Goal: Task Accomplishment & Management: Manage account settings

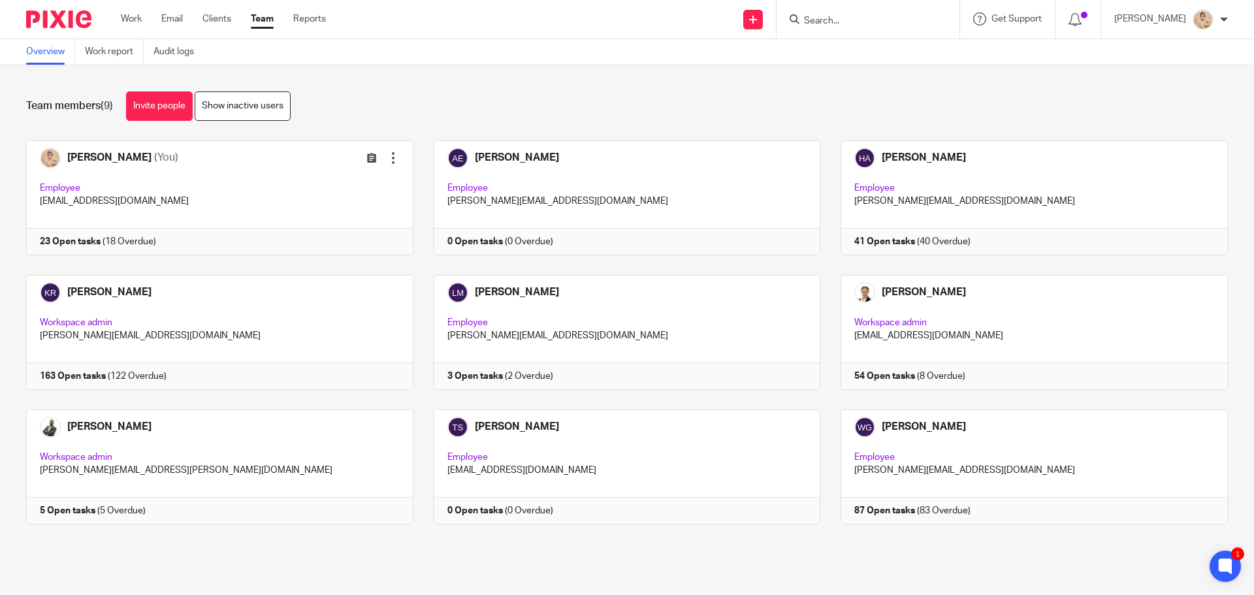
click at [198, 22] on ul "Work Email Clients Team Reports" at bounding box center [233, 18] width 225 height 13
click at [207, 22] on link "Clients" at bounding box center [217, 18] width 29 height 13
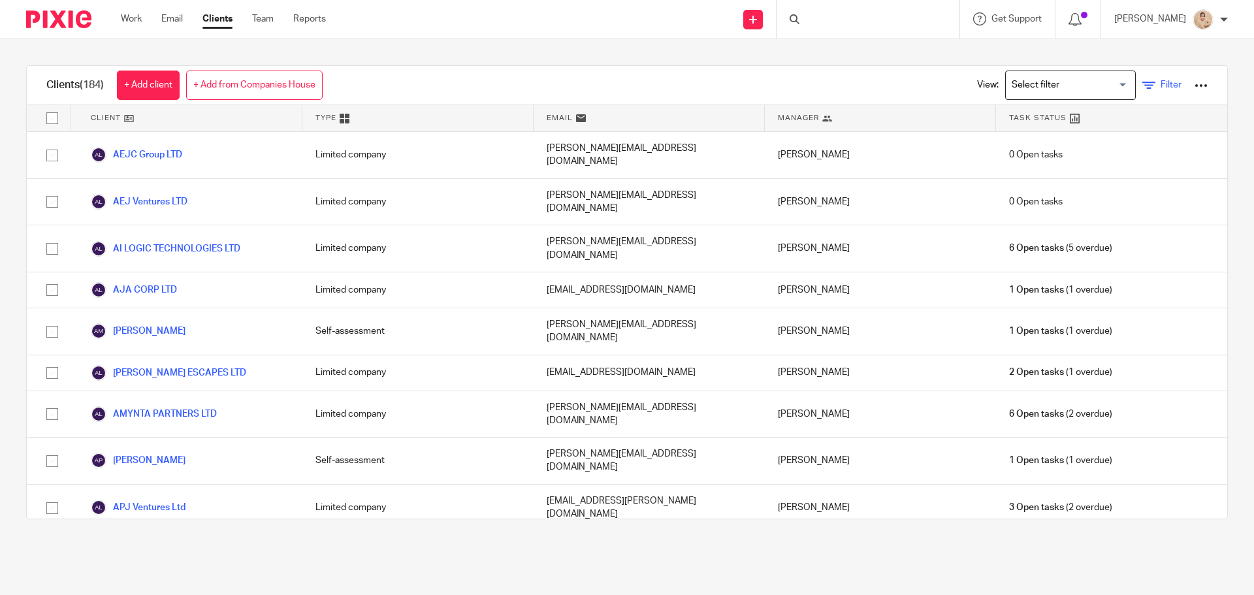
click at [1147, 90] on link "Filter" at bounding box center [1161, 85] width 39 height 14
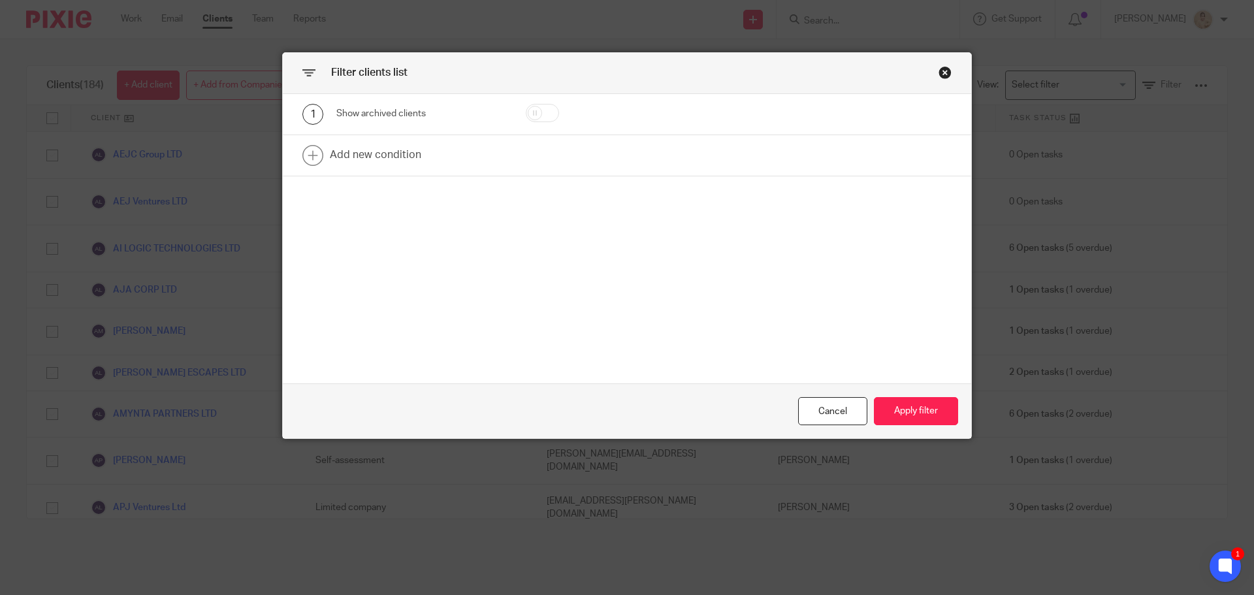
drag, startPoint x: 937, startPoint y: 76, endPoint x: 1143, endPoint y: 98, distance: 207.0
click at [939, 76] on div "Close this dialog window" at bounding box center [945, 72] width 13 height 13
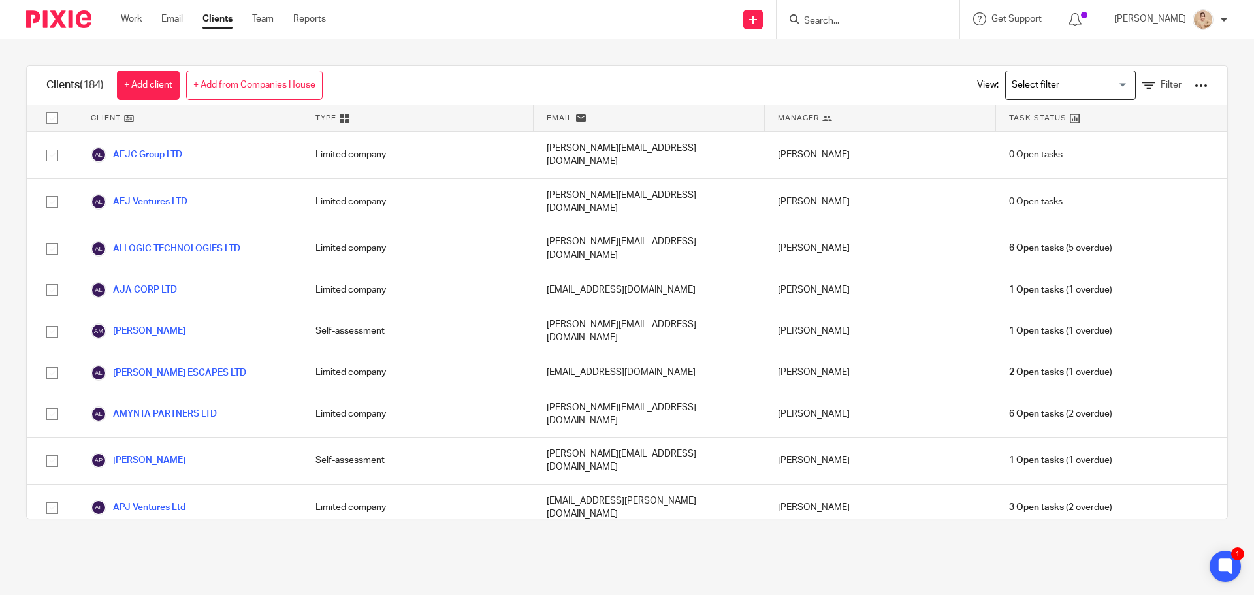
click at [1175, 89] on div "View: Loading... Filter" at bounding box center [1083, 85] width 250 height 39
click at [1195, 82] on div at bounding box center [1201, 85] width 13 height 13
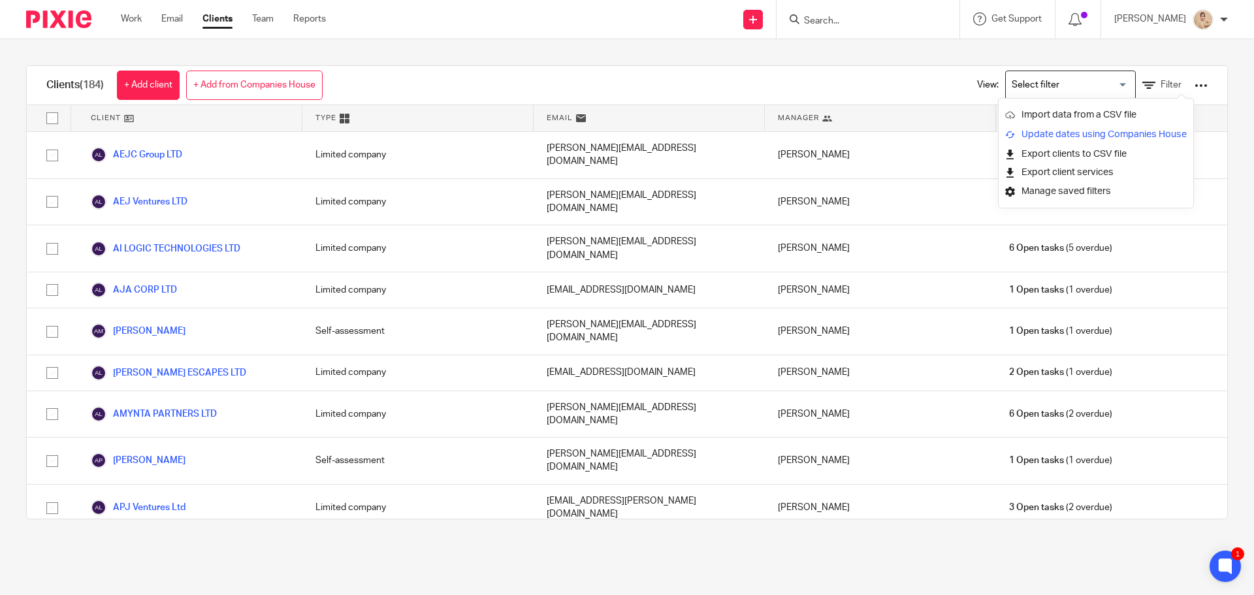
click at [1146, 141] on link "Update dates using Companies House" at bounding box center [1096, 135] width 182 height 20
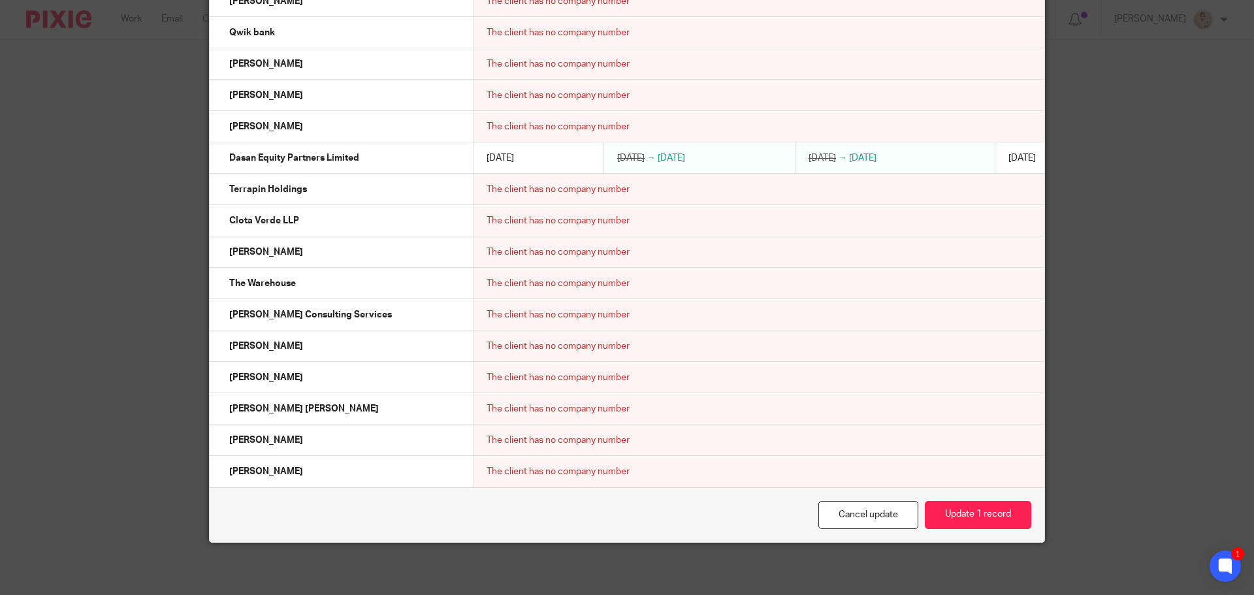
scroll to position [1721, 0]
drag, startPoint x: 261, startPoint y: 155, endPoint x: 884, endPoint y: 477, distance: 701.5
copy div "View clients with no updates (120) View updates (1) View errors (63) Client nam…"
click at [977, 511] on button "Update 1 record" at bounding box center [978, 515] width 106 height 28
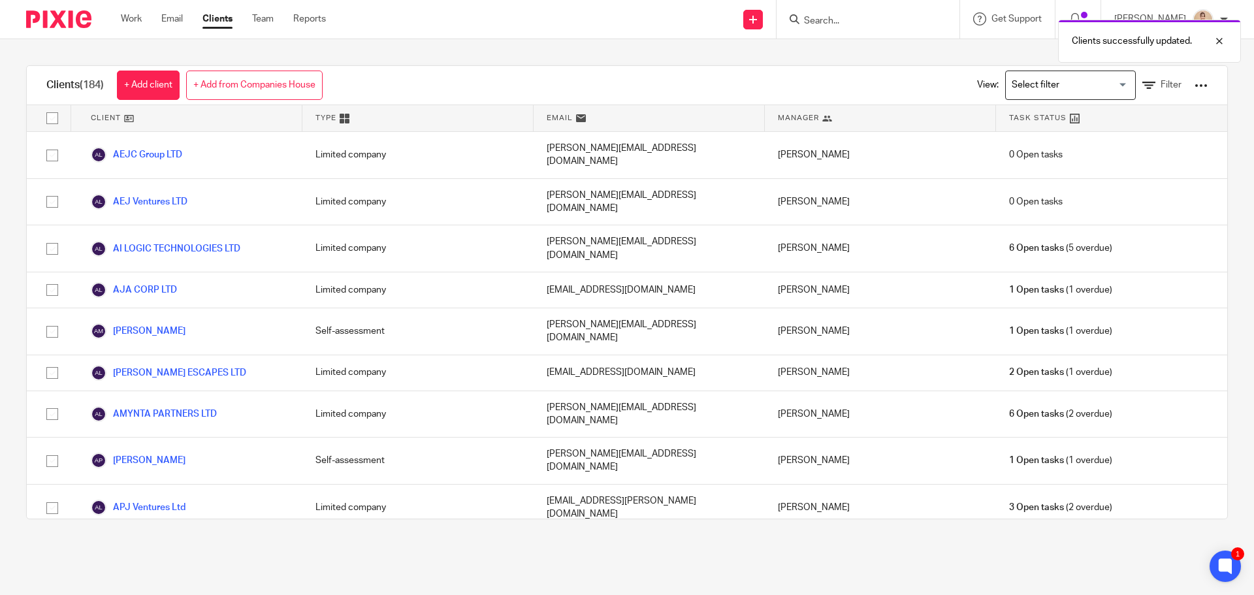
click at [1195, 86] on div at bounding box center [1201, 85] width 13 height 13
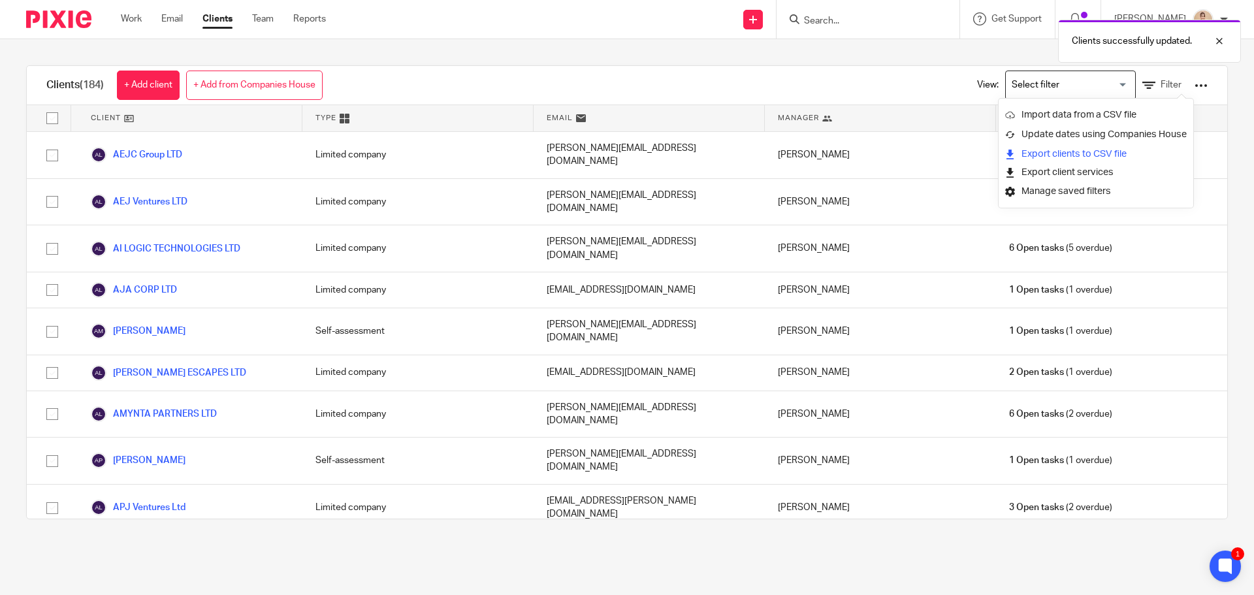
click at [1085, 155] on link "Export clients to CSV file" at bounding box center [1096, 154] width 182 height 20
click at [1142, 90] on link "Filter" at bounding box center [1161, 85] width 39 height 14
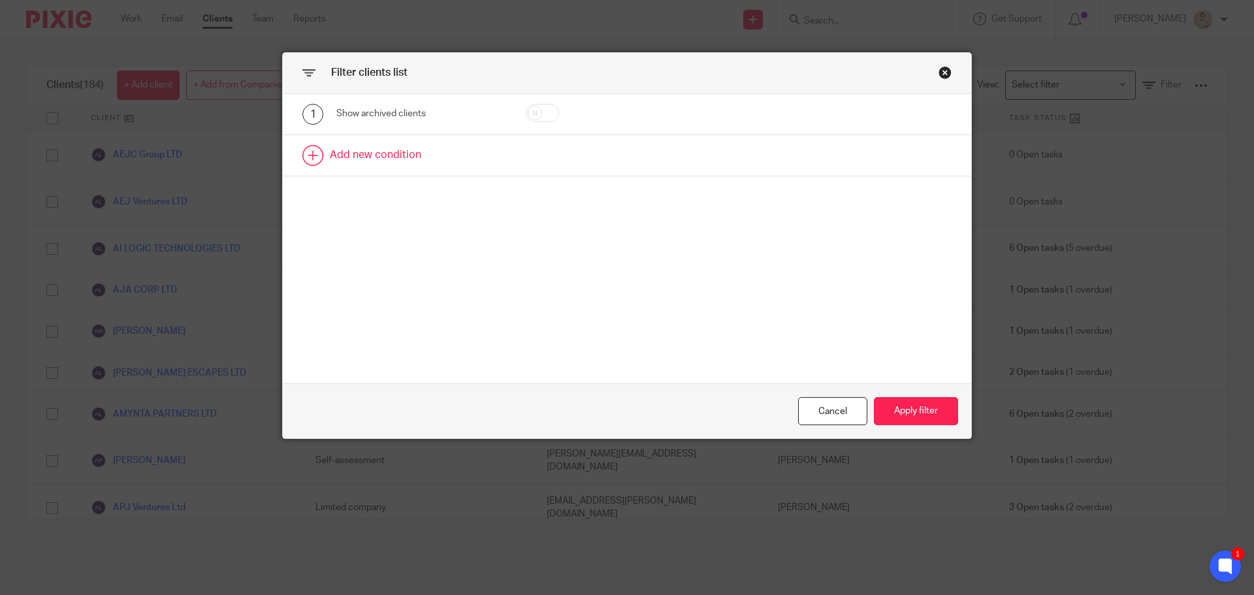
click at [383, 169] on link at bounding box center [627, 155] width 689 height 41
drag, startPoint x: 408, startPoint y: 150, endPoint x: 409, endPoint y: 143, distance: 7.2
click at [408, 145] on div "Field" at bounding box center [420, 159] width 169 height 29
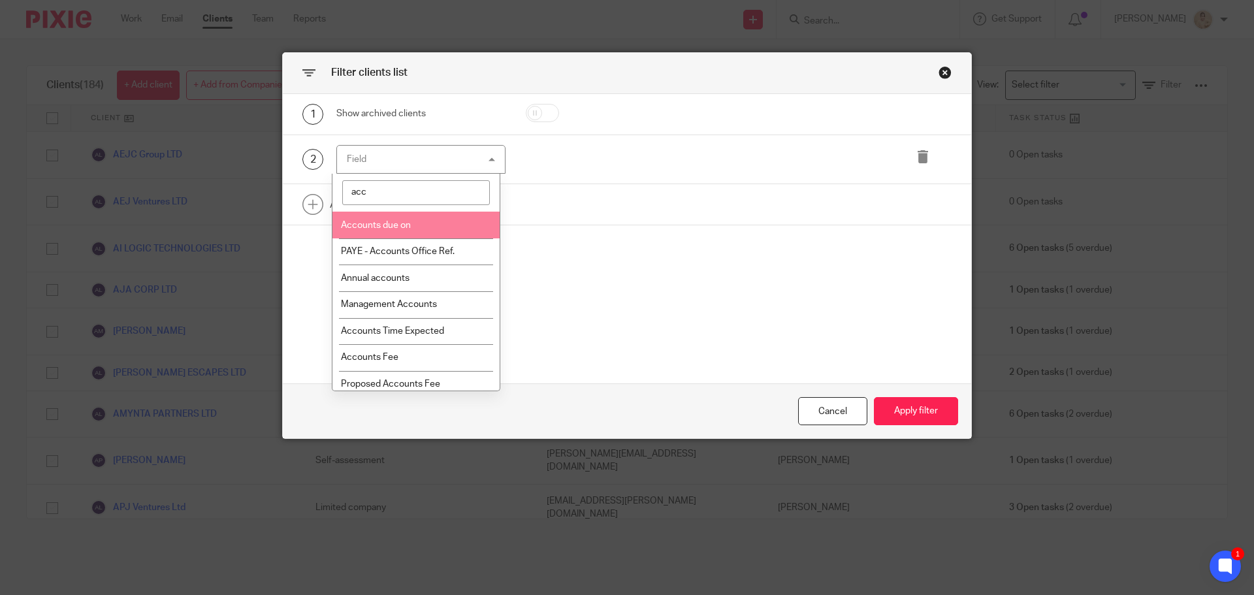
type input "acc"
click at [432, 227] on li "Accounts due on" at bounding box center [416, 225] width 168 height 27
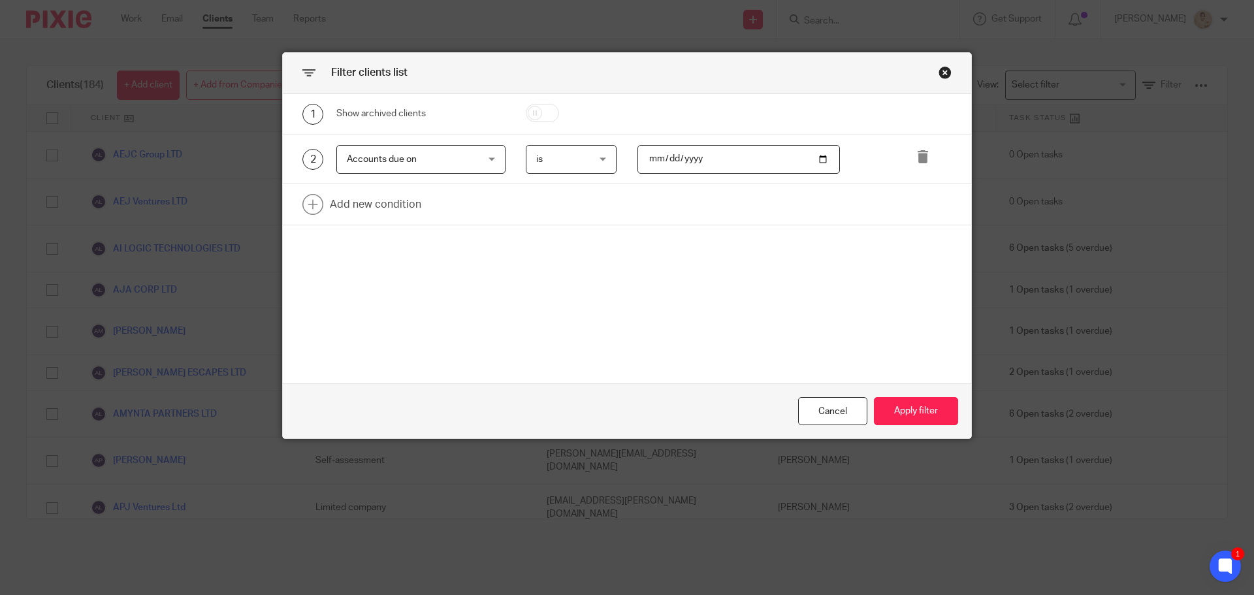
click at [564, 159] on span "is" at bounding box center [568, 159] width 64 height 27
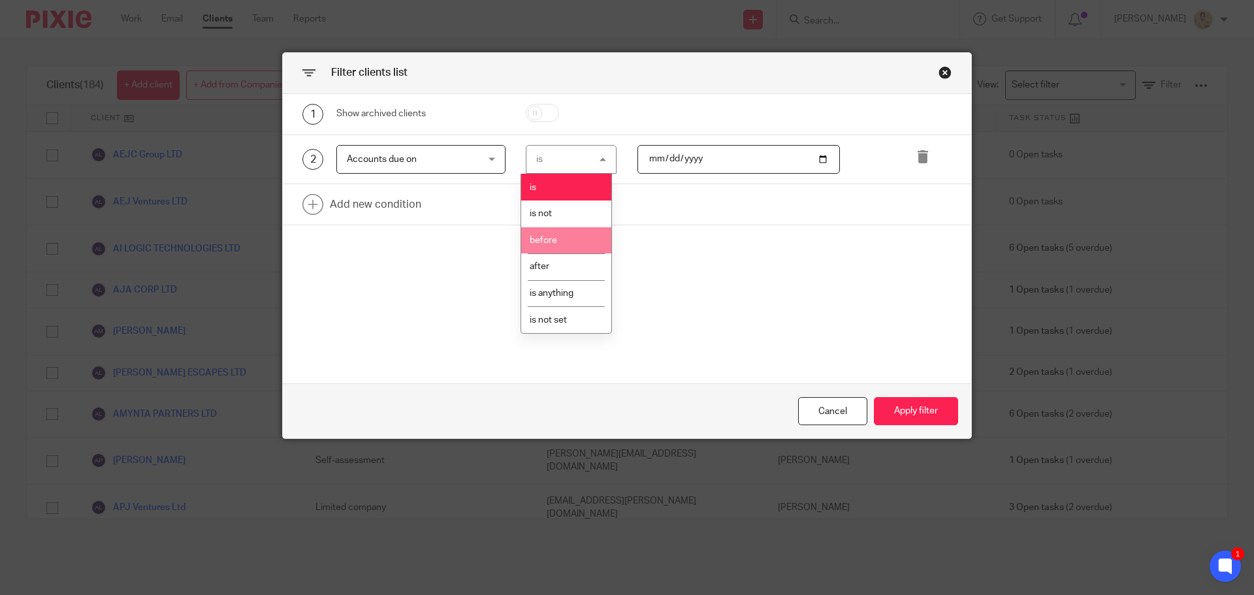
click at [566, 236] on li "before" at bounding box center [566, 240] width 90 height 27
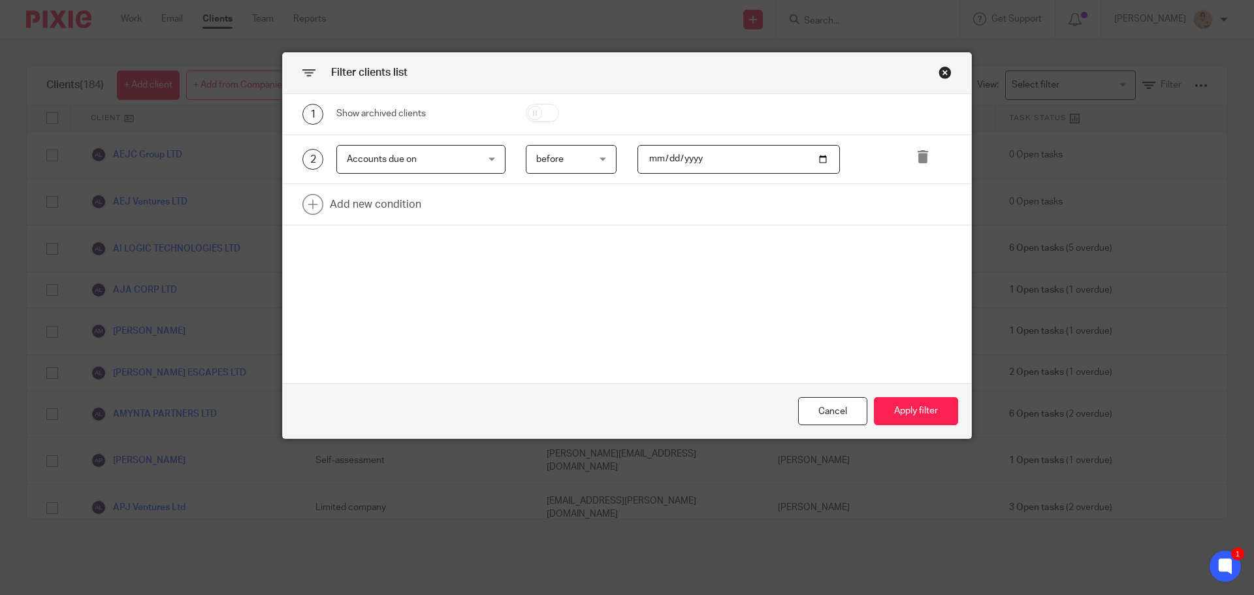
click at [779, 155] on input "date" at bounding box center [739, 159] width 203 height 29
click at [818, 154] on input "date" at bounding box center [739, 159] width 203 height 29
type input "[DATE]"
click at [888, 413] on button "Apply filter" at bounding box center [916, 411] width 84 height 28
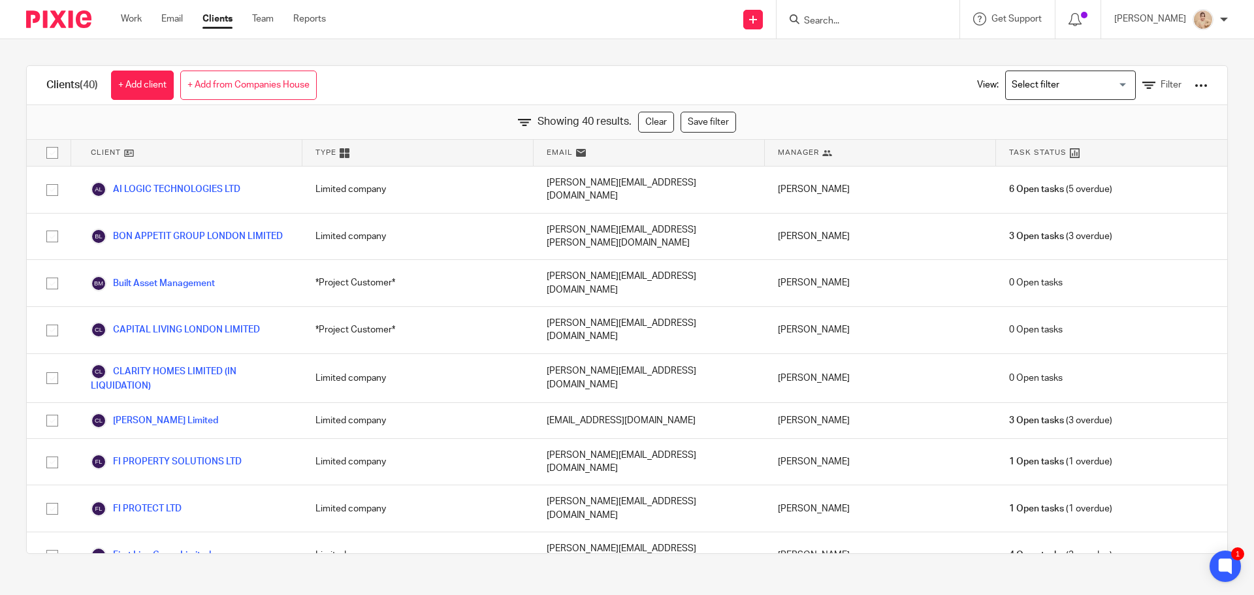
click at [1195, 88] on div at bounding box center [1201, 85] width 13 height 13
click at [1118, 161] on link "Export clients to CSV file" at bounding box center [1096, 154] width 182 height 20
click at [1161, 85] on span "Filter" at bounding box center [1171, 84] width 21 height 9
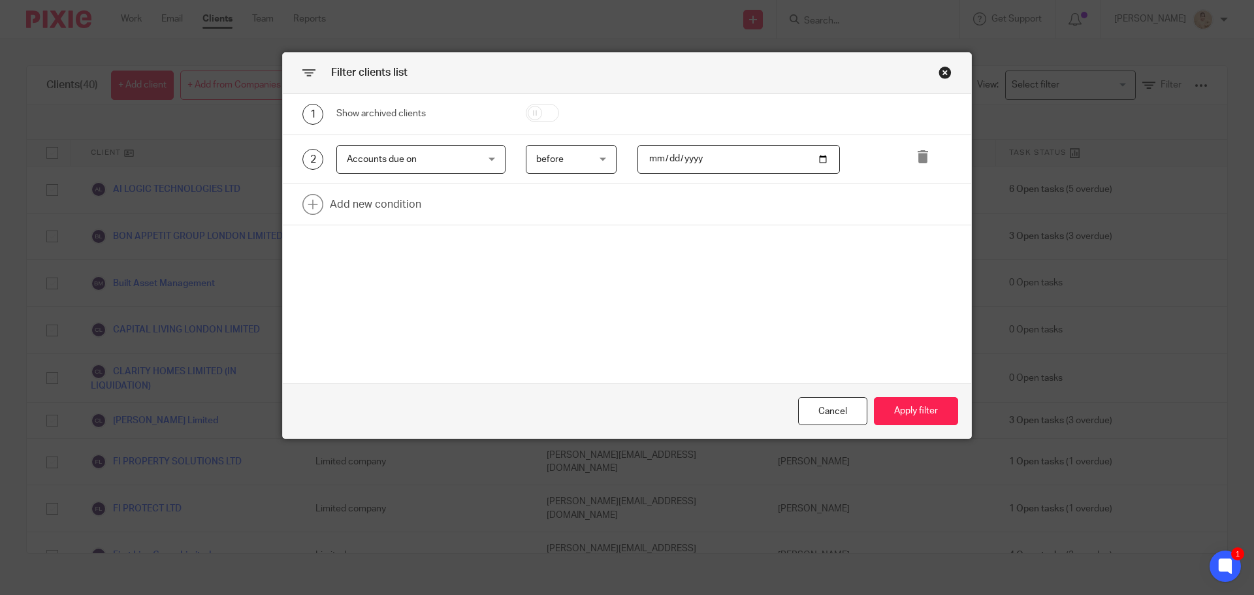
click at [479, 164] on div "Accounts due on Accounts due on" at bounding box center [420, 159] width 169 height 29
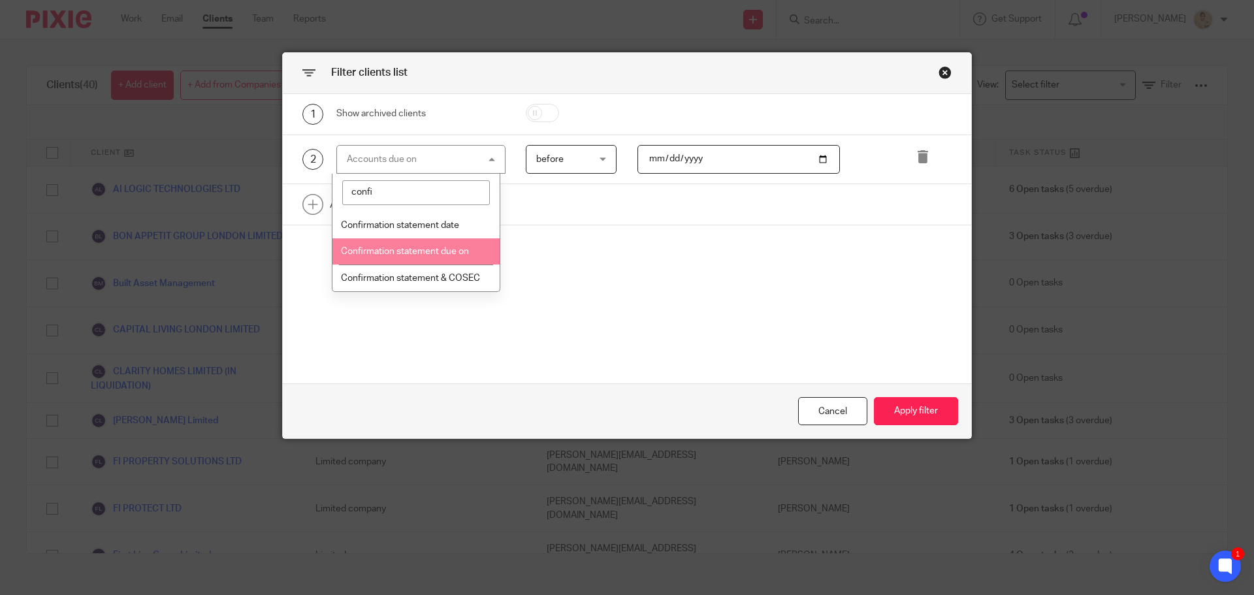
type input "confi"
click at [416, 251] on span "Confirmation statement due on" at bounding box center [405, 251] width 128 height 9
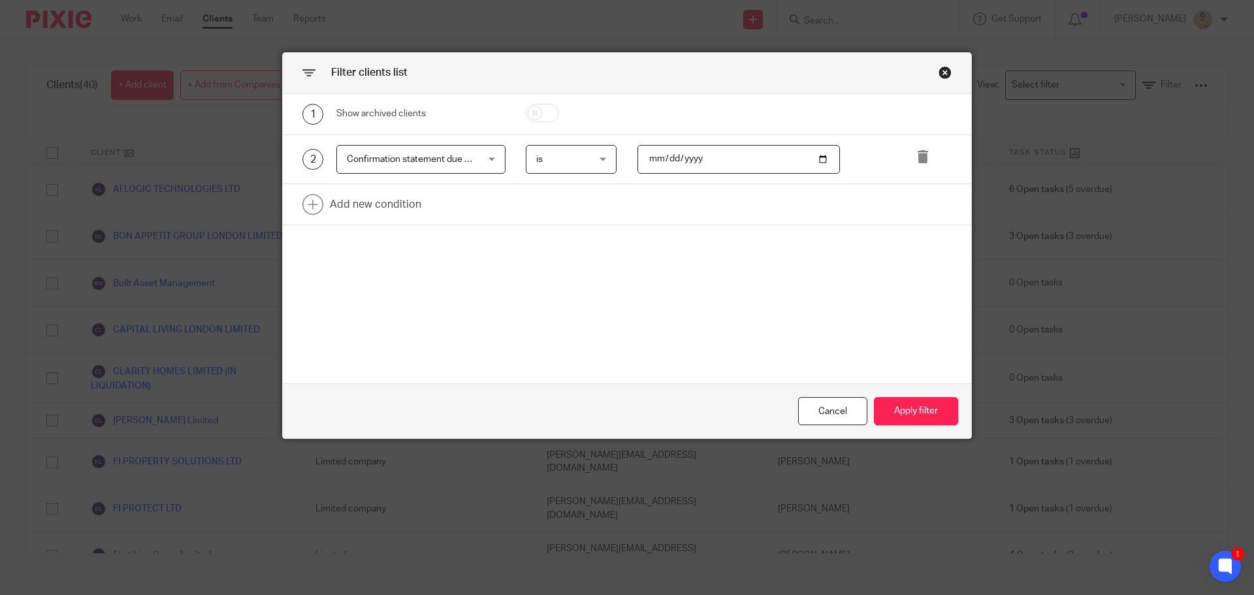
click at [607, 139] on div "2 Confirmation statement due on Confirmation statement due on Name Email Client…" at bounding box center [627, 160] width 689 height 50
click at [598, 154] on div "is is" at bounding box center [571, 159] width 91 height 29
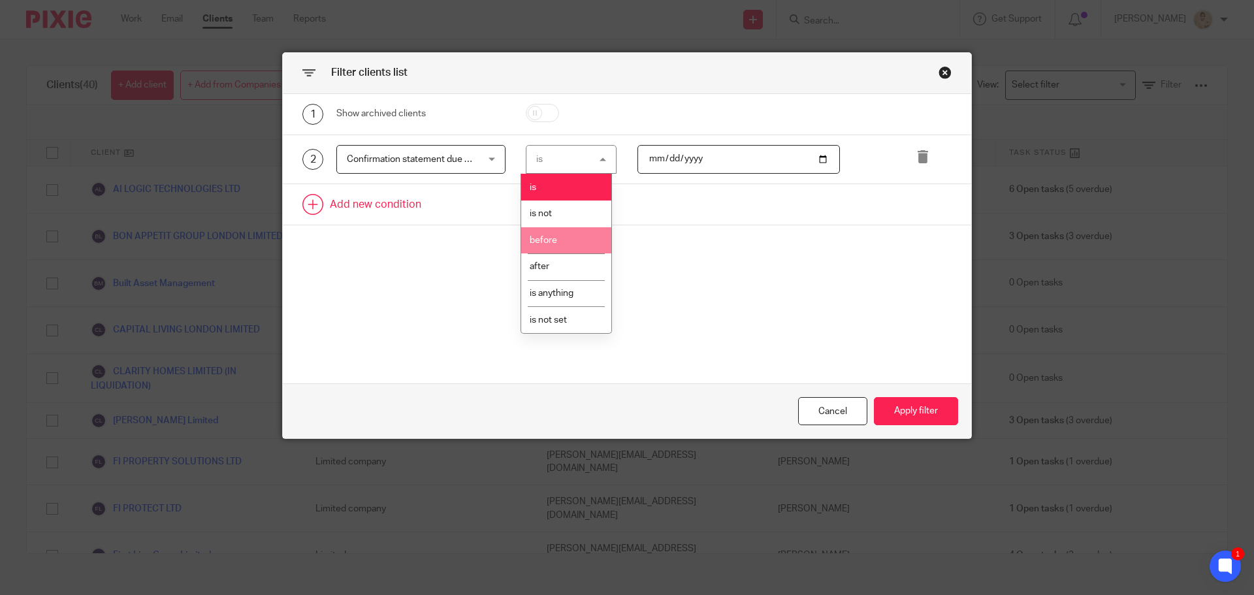
drag, startPoint x: 570, startPoint y: 246, endPoint x: 707, endPoint y: 185, distance: 149.7
click at [572, 243] on li "before" at bounding box center [566, 240] width 90 height 27
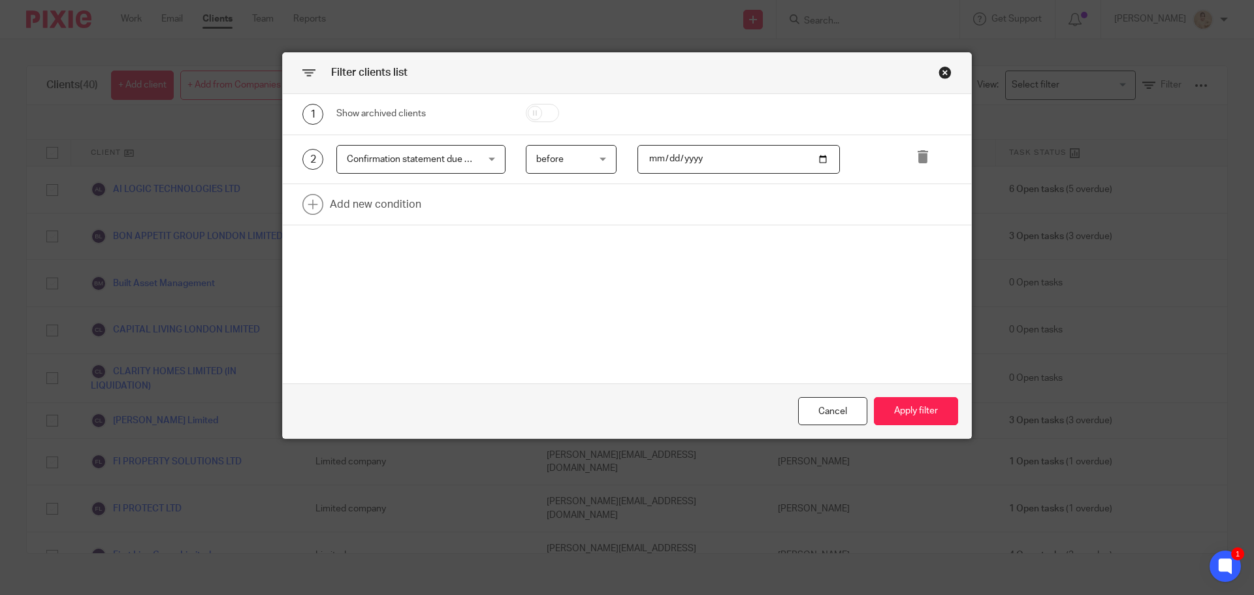
click at [743, 162] on input "date" at bounding box center [739, 159] width 203 height 29
click at [817, 159] on input "date" at bounding box center [739, 159] width 203 height 29
type input "[DATE]"
click at [900, 412] on button "Apply filter" at bounding box center [916, 411] width 84 height 28
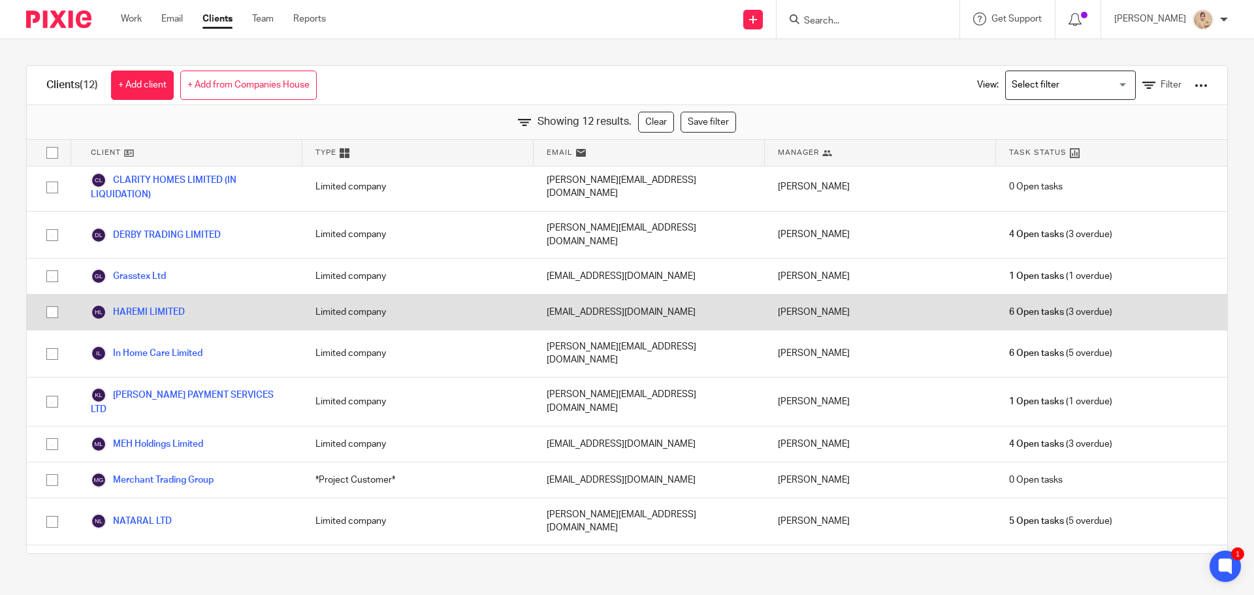
scroll to position [57, 0]
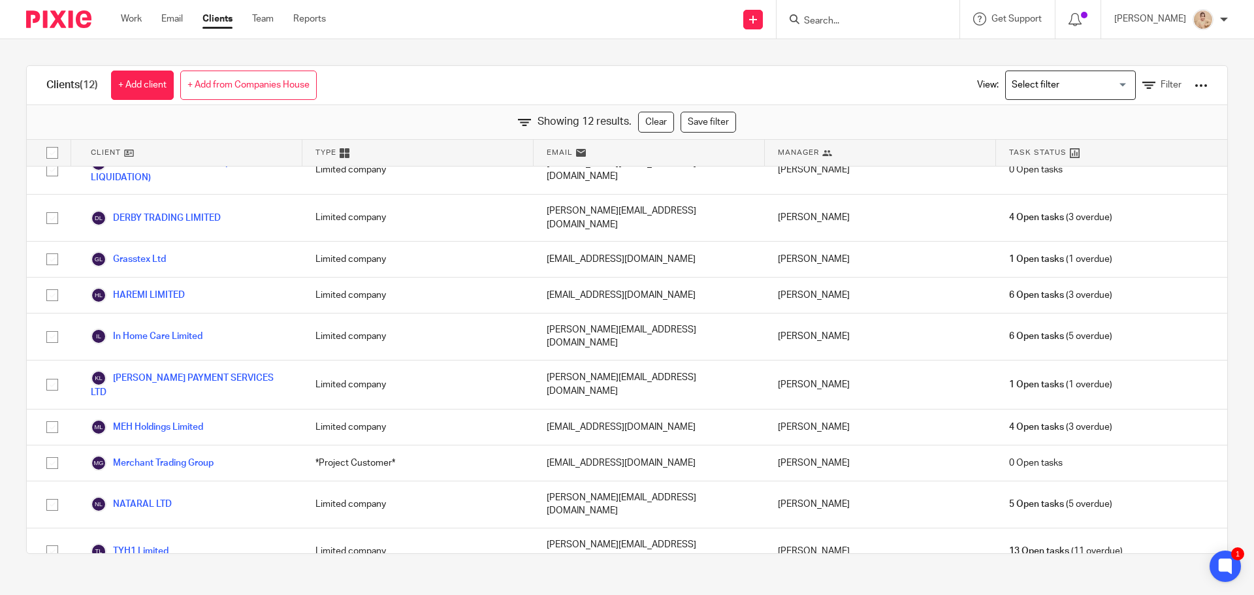
click at [1188, 87] on div "View: Loading... Filter" at bounding box center [1082, 85] width 289 height 39
click at [1195, 86] on div at bounding box center [1201, 85] width 13 height 13
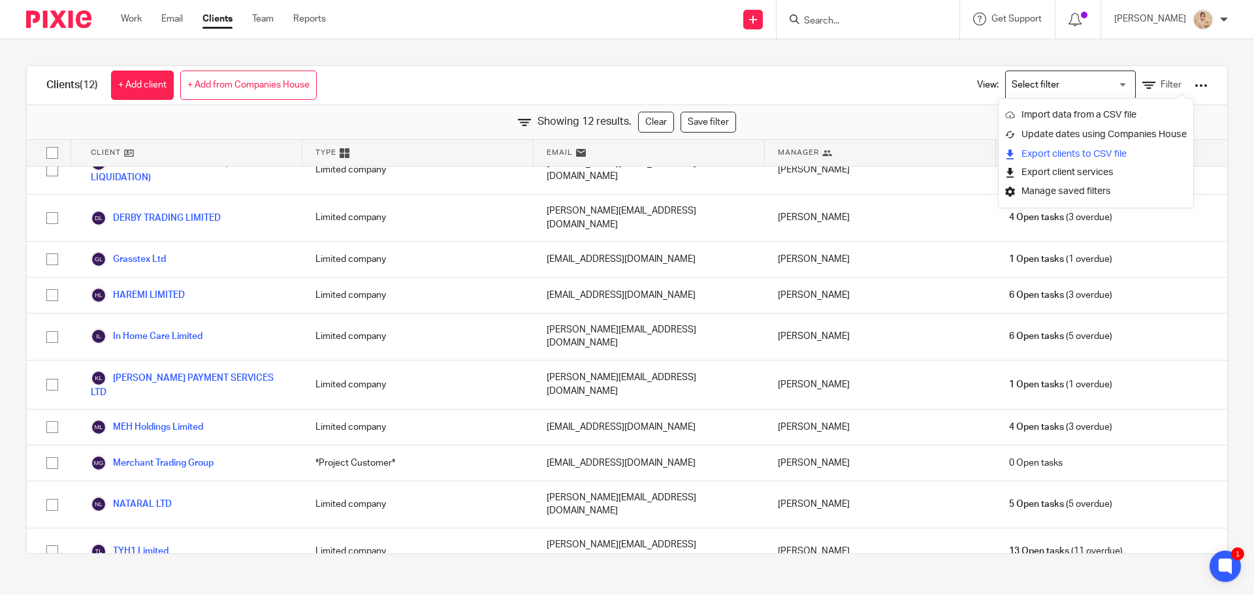
click at [1118, 155] on link "Export clients to CSV file" at bounding box center [1096, 154] width 182 height 20
